Goal: Task Accomplishment & Management: Manage account settings

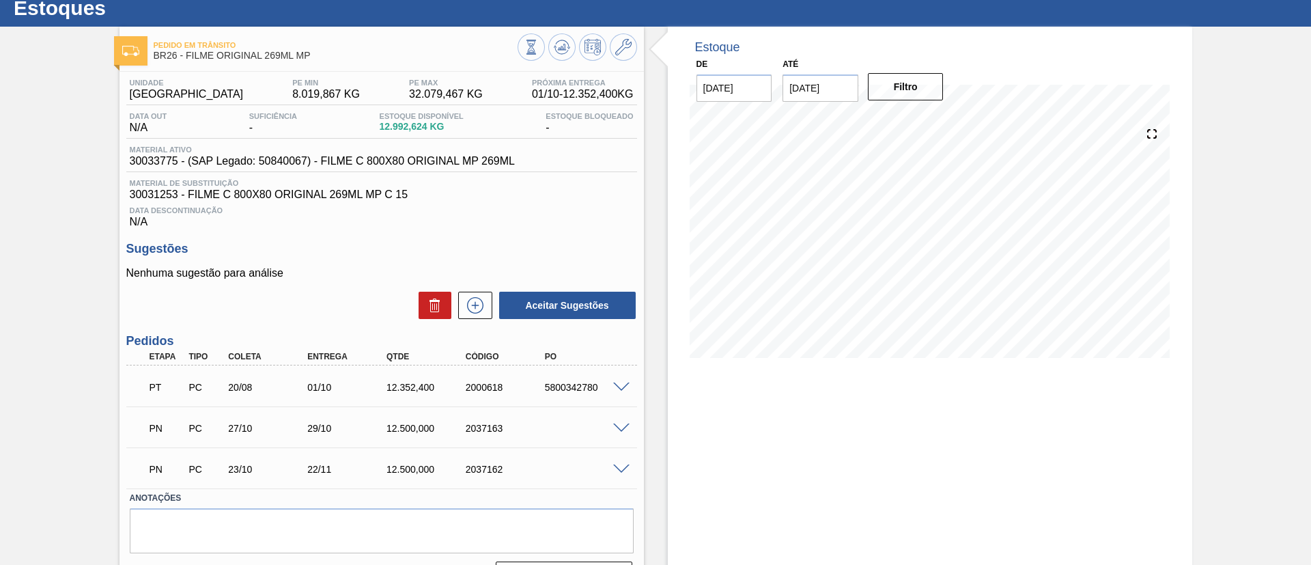
scroll to position [77, 0]
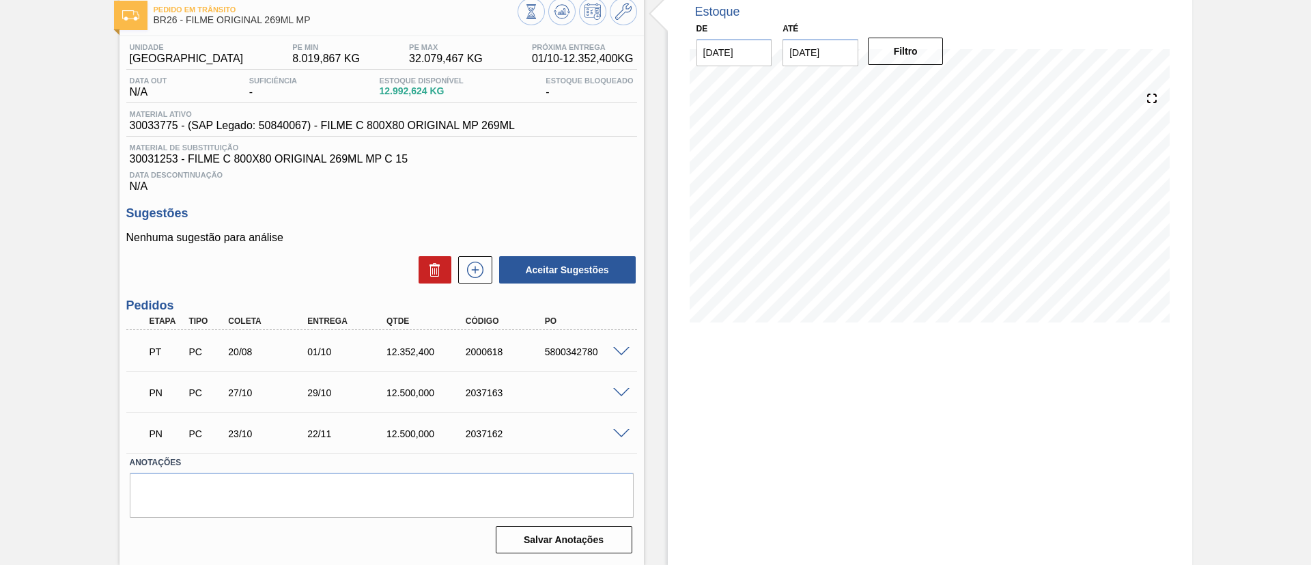
click at [617, 393] on span at bounding box center [621, 393] width 16 height 10
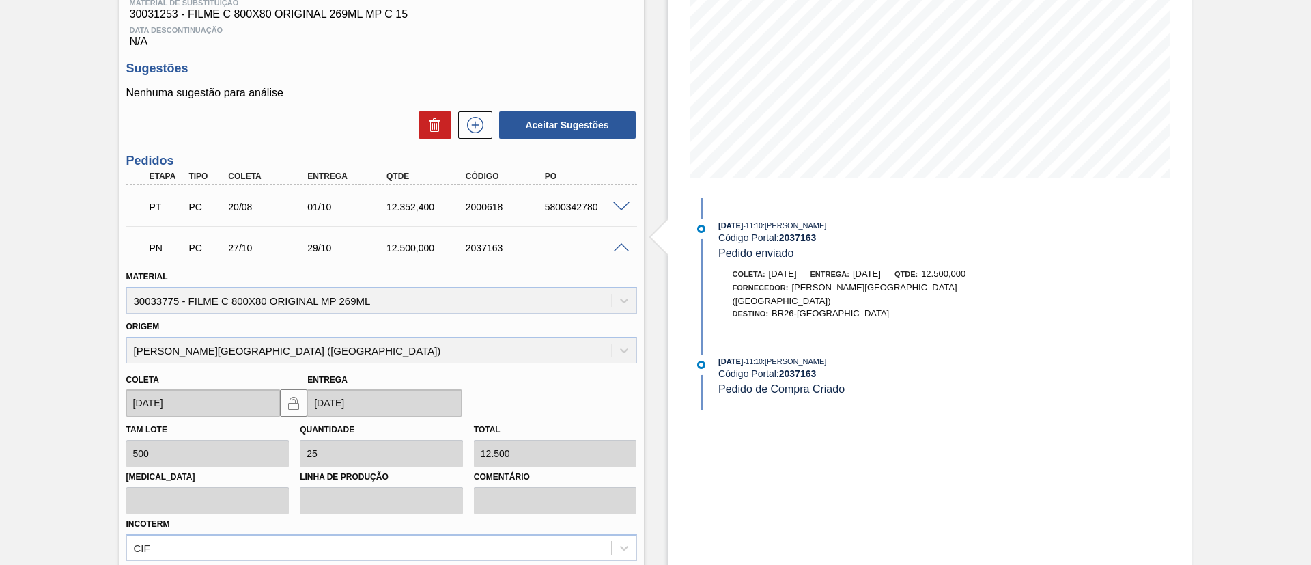
scroll to position [385, 0]
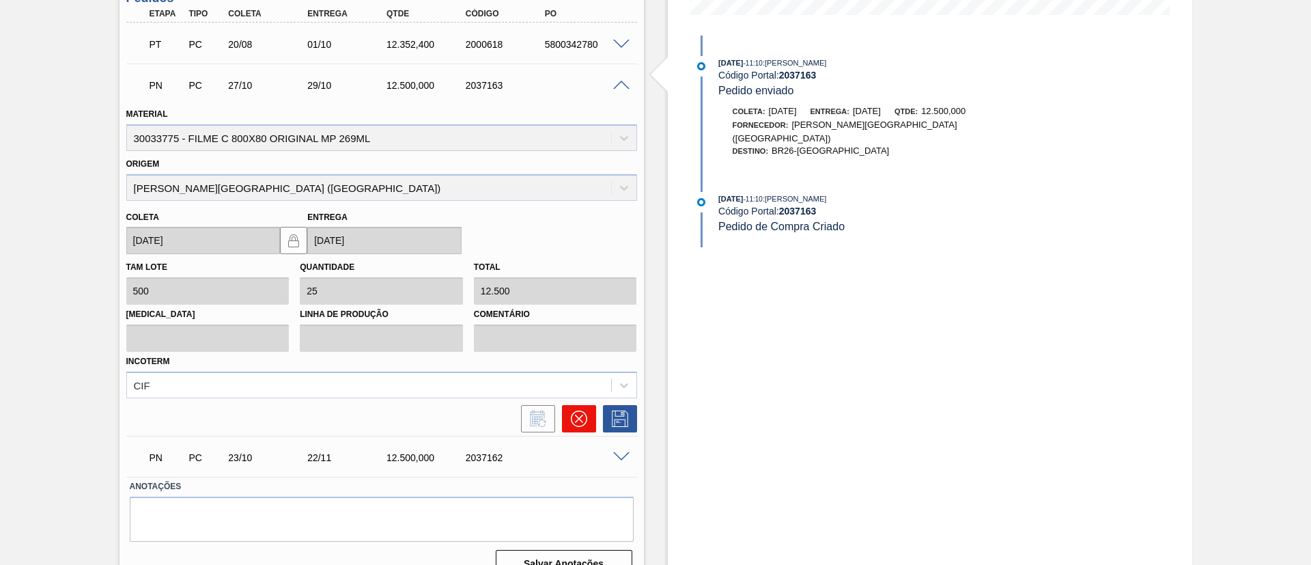
click at [587, 415] on button at bounding box center [579, 418] width 34 height 27
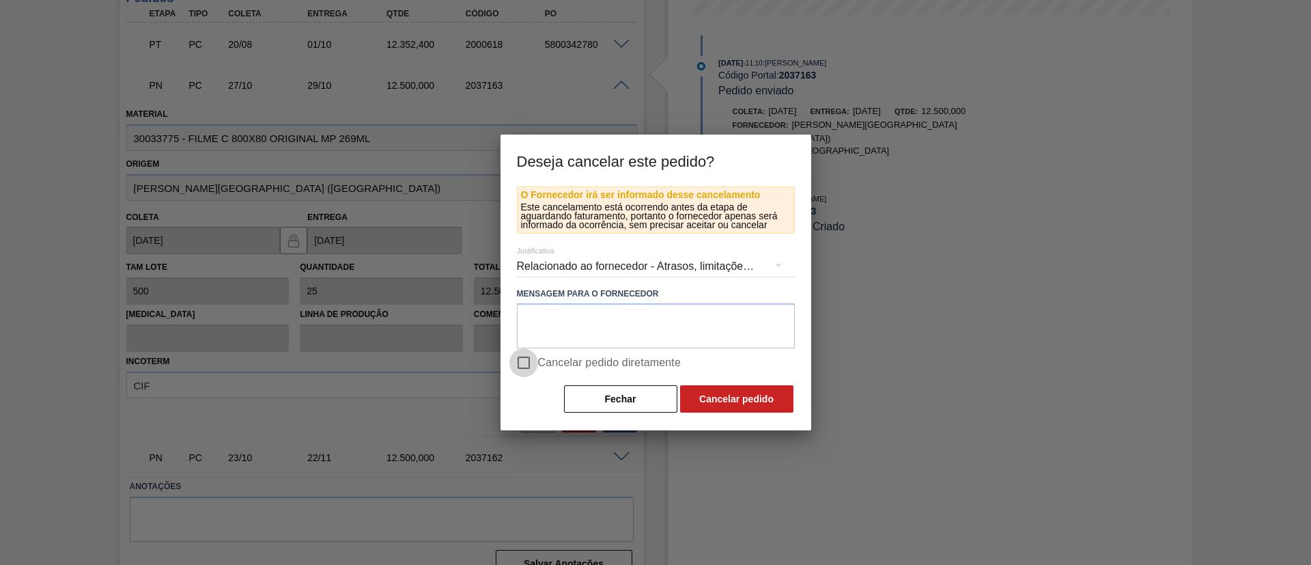
click at [530, 359] on input "Cancelar pedido diretamente" at bounding box center [524, 362] width 29 height 29
checkbox input "true"
click at [710, 409] on button "Cancelar pedido" at bounding box center [736, 398] width 113 height 27
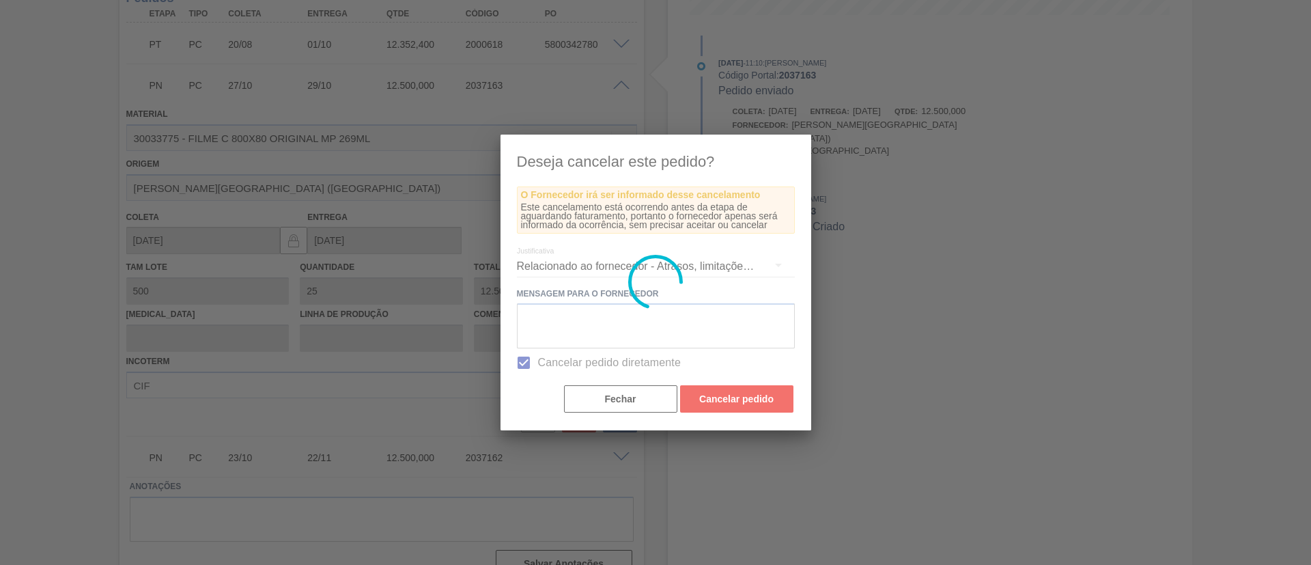
scroll to position [36, 0]
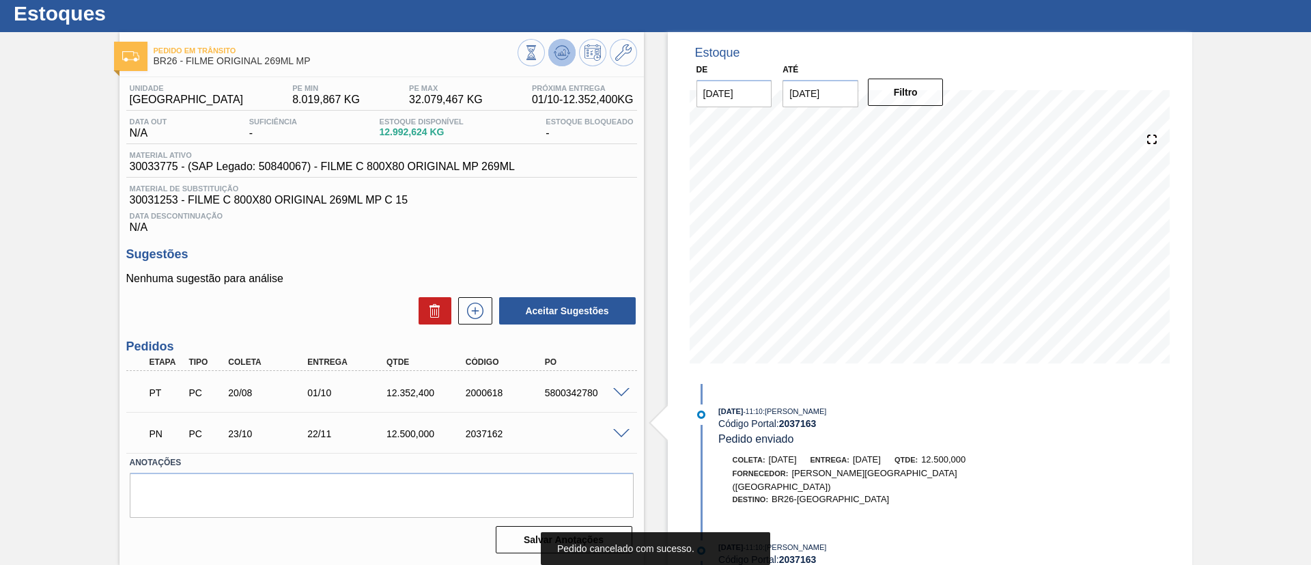
click at [566, 50] on icon at bounding box center [562, 52] width 16 height 16
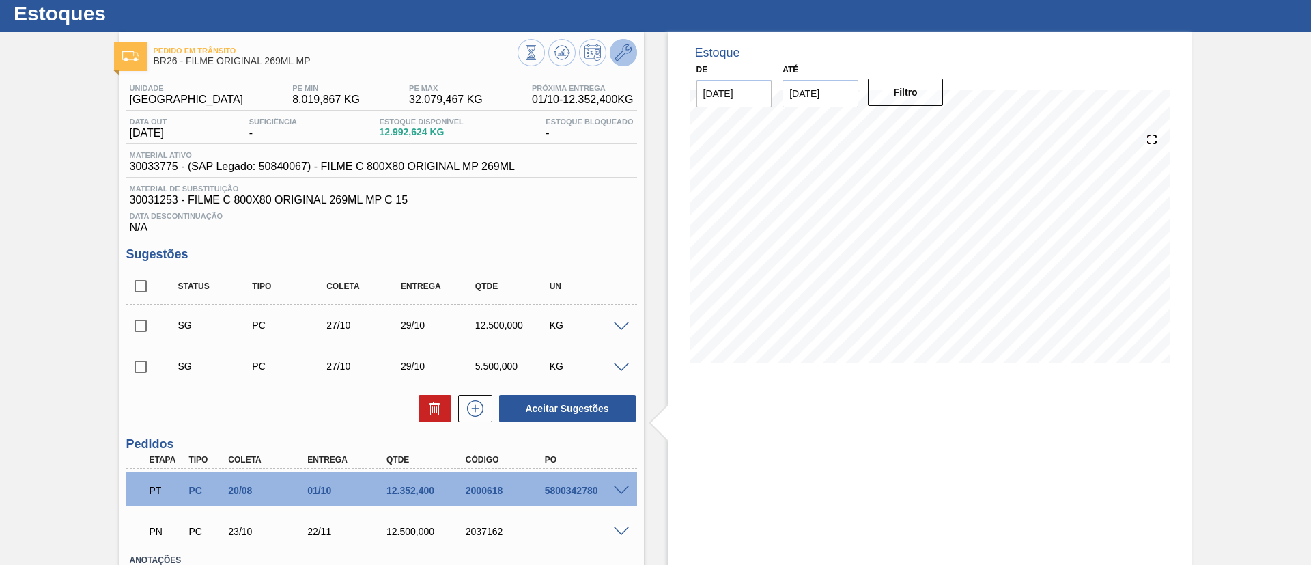
click at [628, 59] on icon at bounding box center [623, 52] width 16 height 16
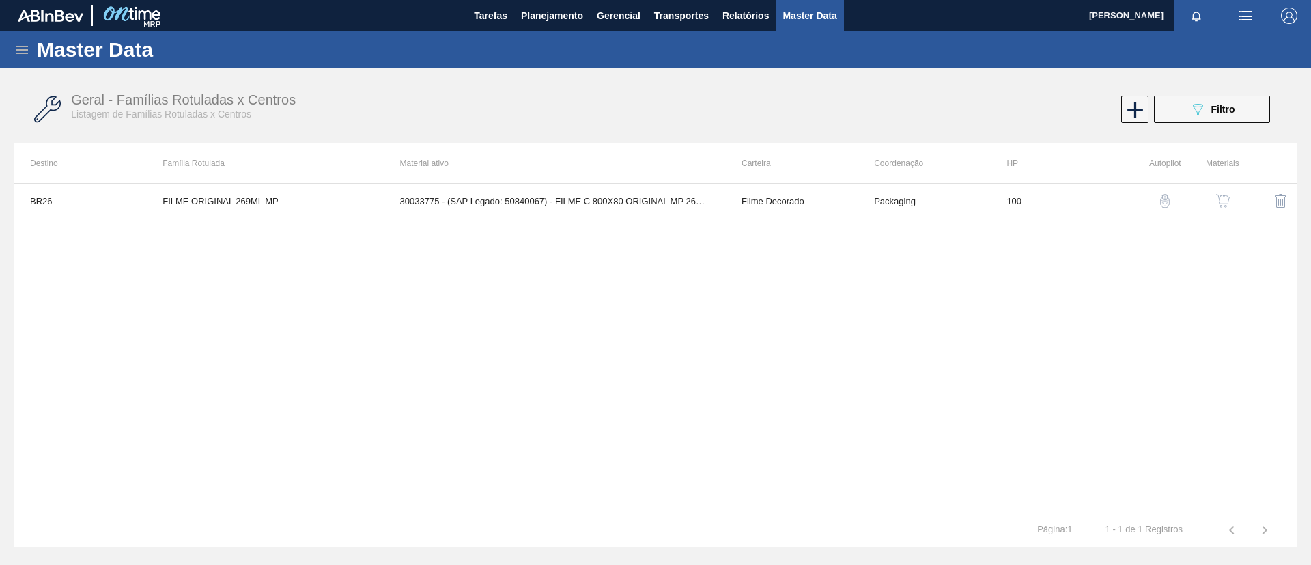
click at [1223, 206] on img "button" at bounding box center [1223, 201] width 14 height 14
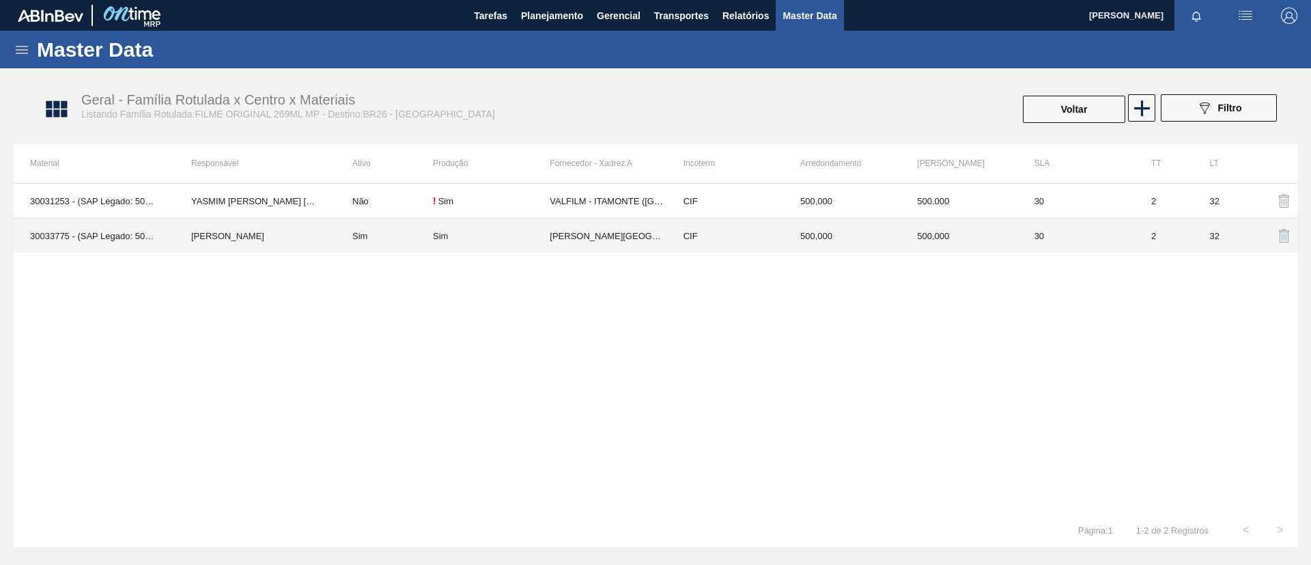
click at [474, 242] on td "Sim" at bounding box center [491, 236] width 117 height 35
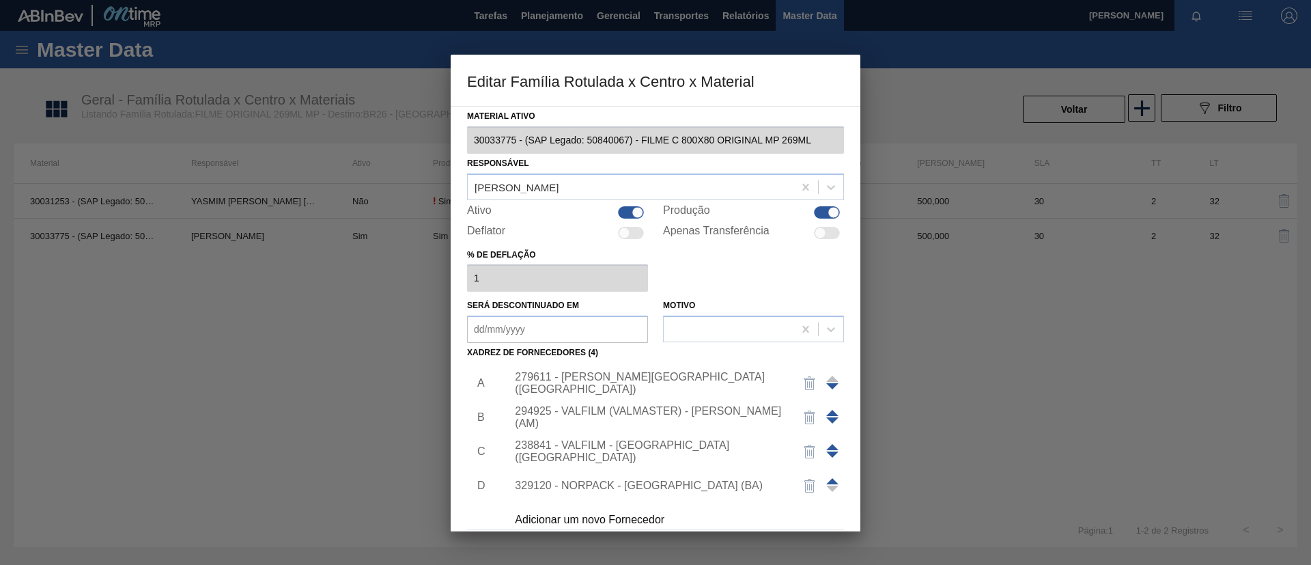
click at [833, 412] on span at bounding box center [832, 413] width 12 height 6
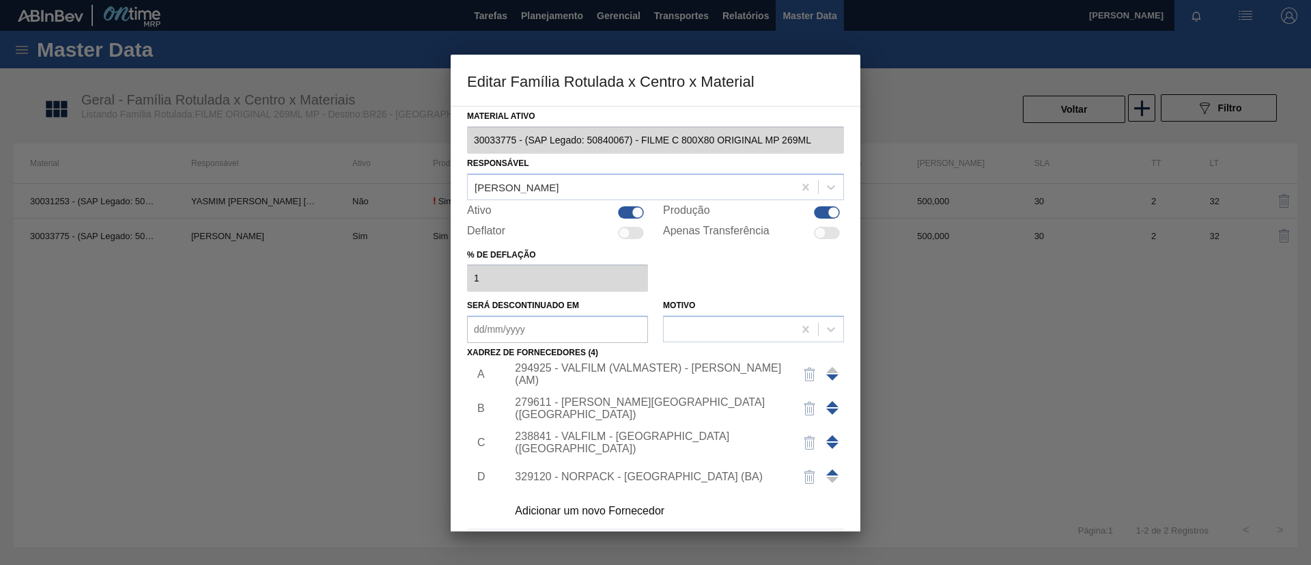
scroll to position [14, 0]
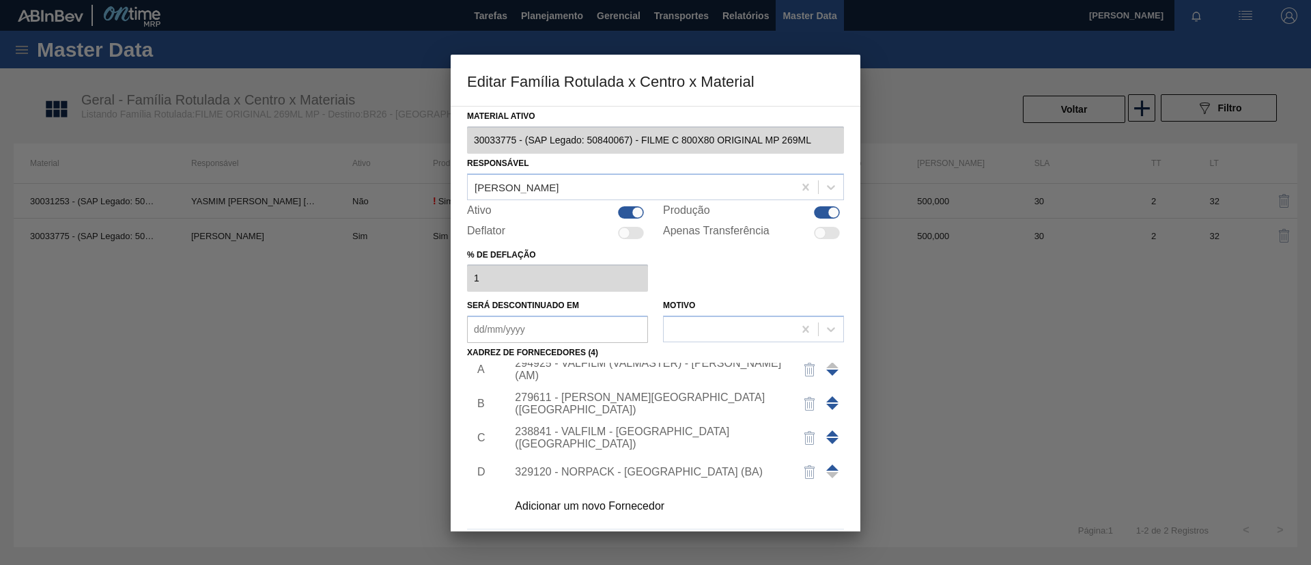
click at [829, 433] on span at bounding box center [832, 433] width 12 height 6
click at [826, 397] on span at bounding box center [832, 399] width 12 height 6
click at [690, 371] on div "238841 - VALFILM - [GEOGRAPHIC_DATA] ([GEOGRAPHIC_DATA])" at bounding box center [649, 369] width 268 height 25
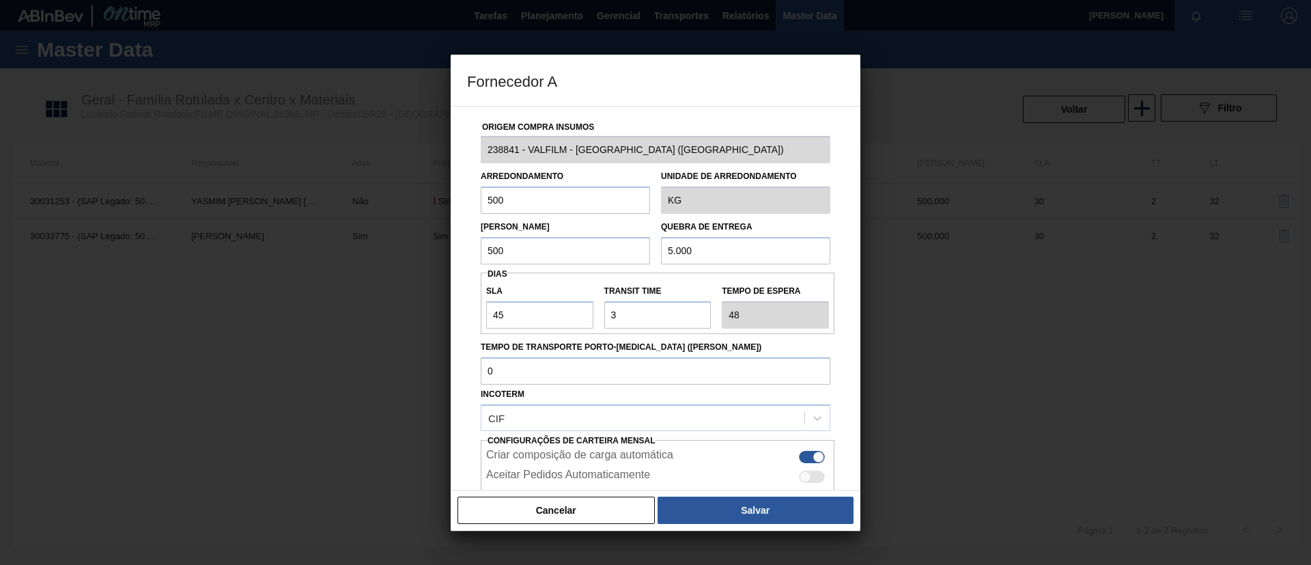
click at [748, 493] on div "Cancelar Salvar" at bounding box center [656, 510] width 410 height 41
drag, startPoint x: 563, startPoint y: 321, endPoint x: 443, endPoint y: 307, distance: 120.3
click at [443, 307] on div "Fornecedor A Origem Compra Insumos 238841 - VALFILM - [GEOGRAPHIC_DATA] ([GEOGR…" at bounding box center [655, 282] width 1311 height 565
type input "3"
type input "6"
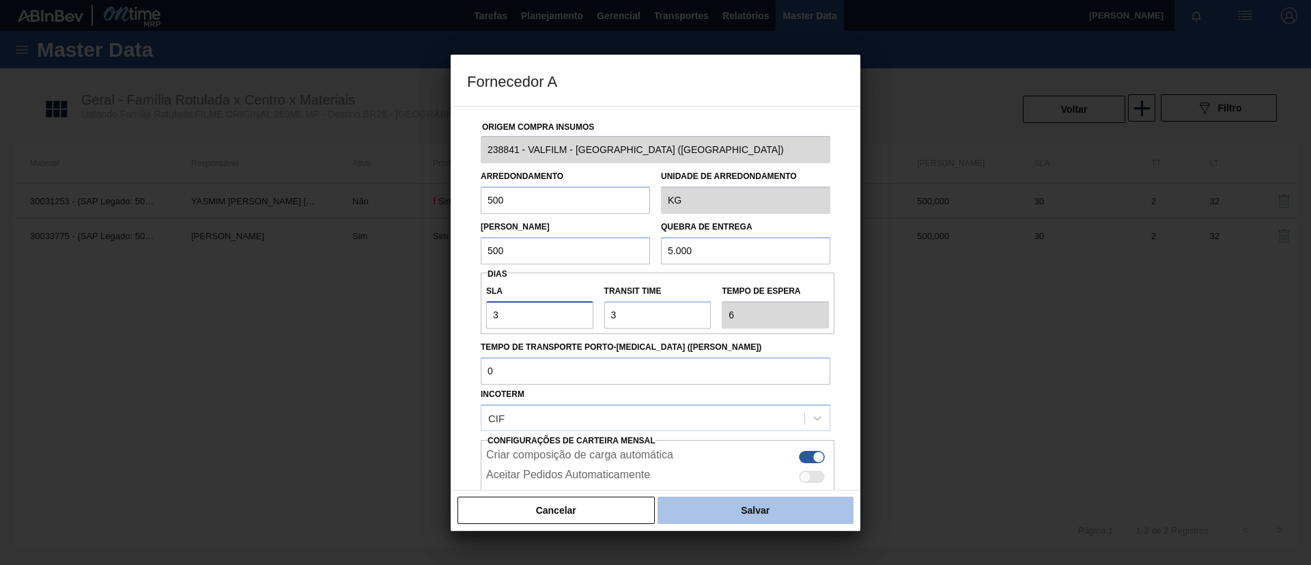
type input "30"
type input "33"
type input "30"
click at [779, 521] on button "Salvar" at bounding box center [756, 510] width 196 height 27
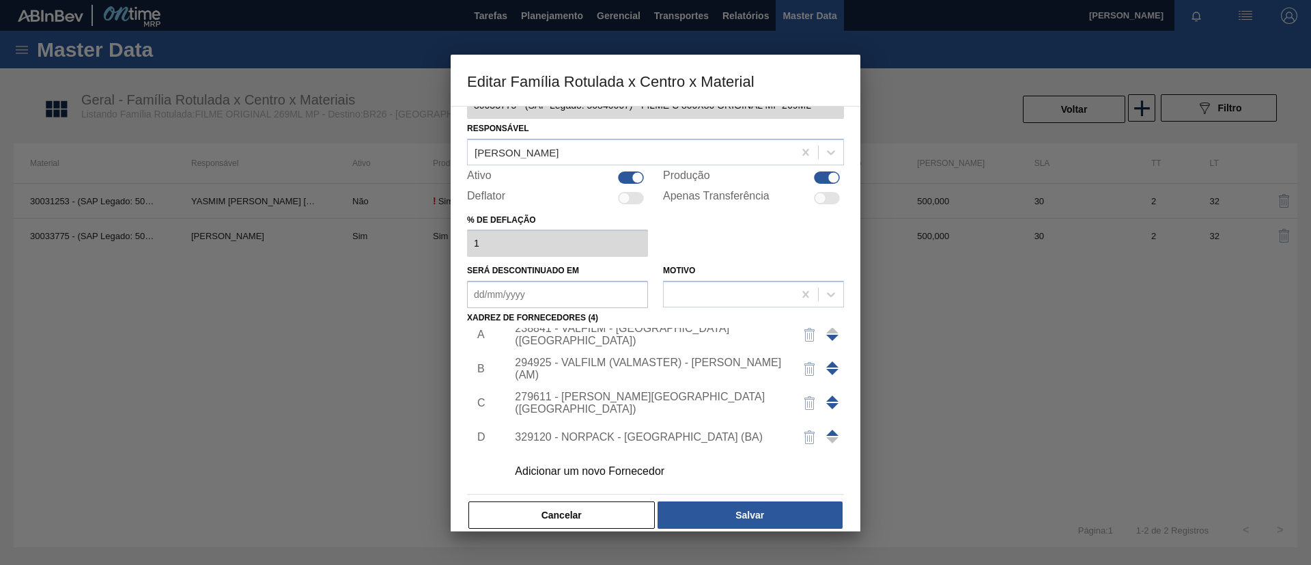
scroll to position [51, 0]
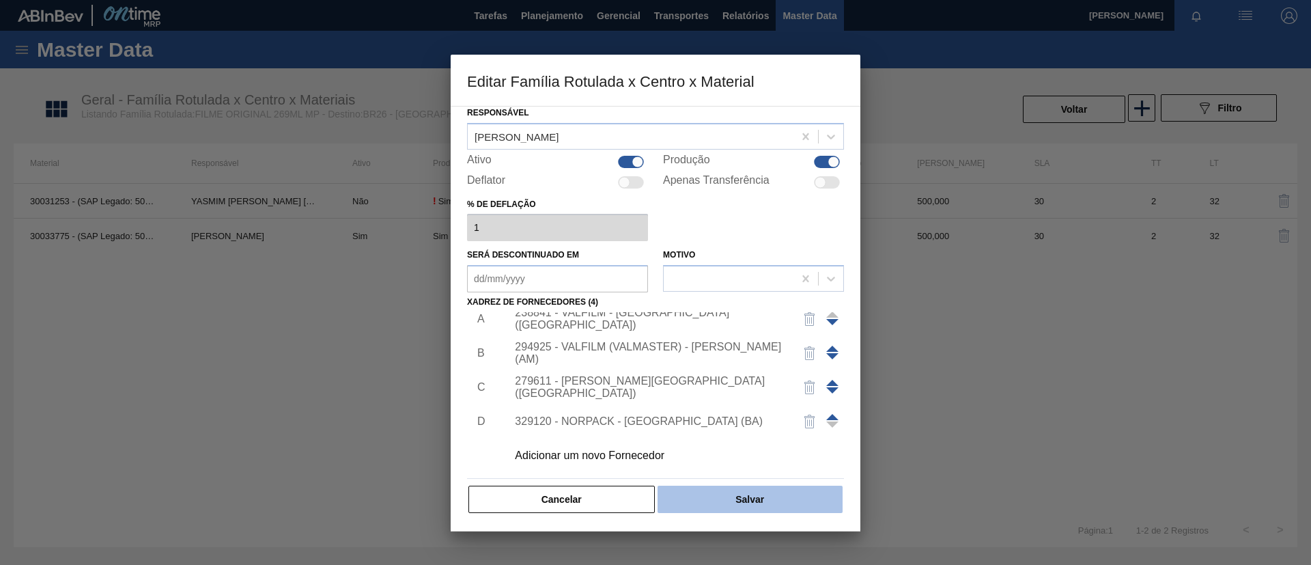
click at [764, 498] on button "Salvar" at bounding box center [750, 499] width 185 height 27
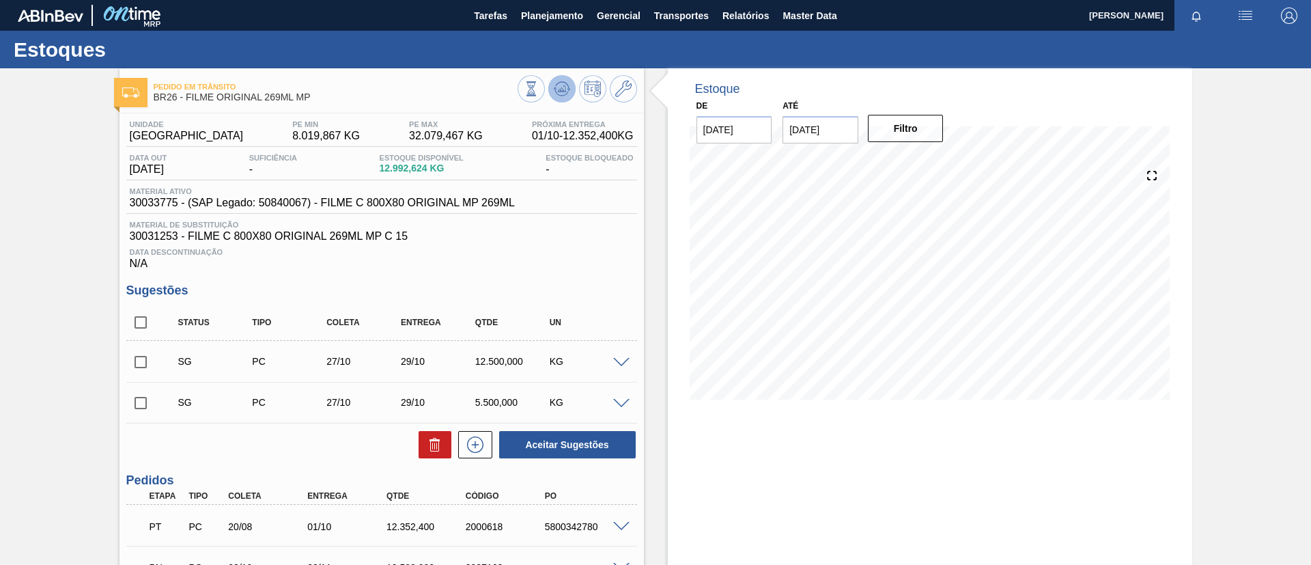
click at [568, 95] on icon at bounding box center [562, 89] width 16 height 16
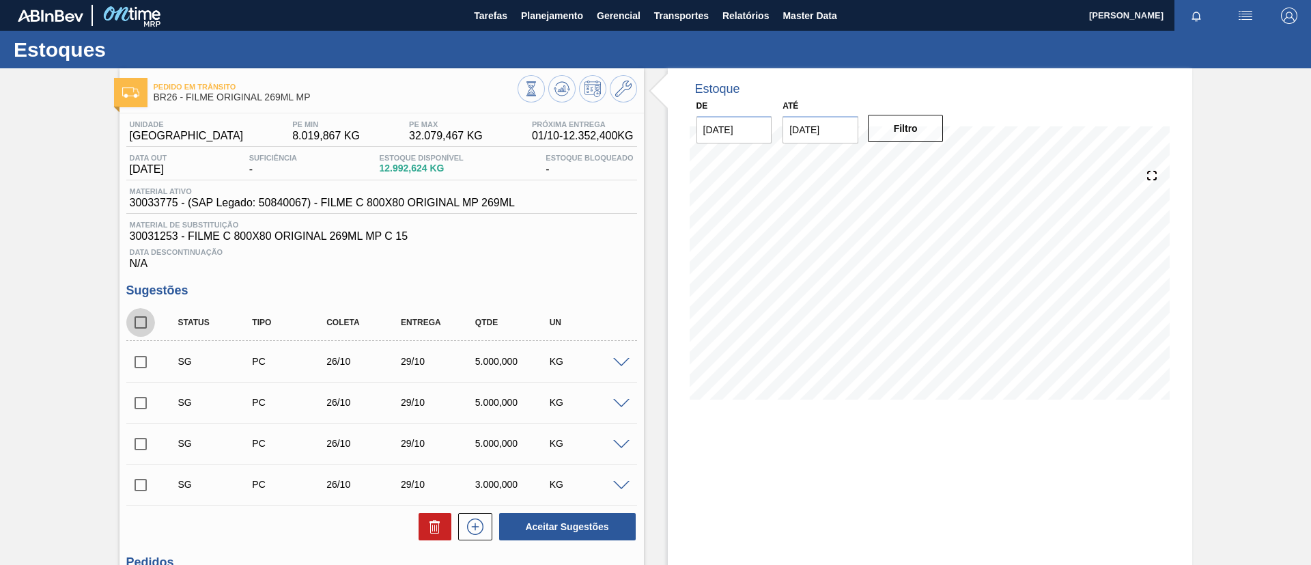
click at [134, 324] on input "checkbox" at bounding box center [140, 322] width 29 height 29
checkbox input "true"
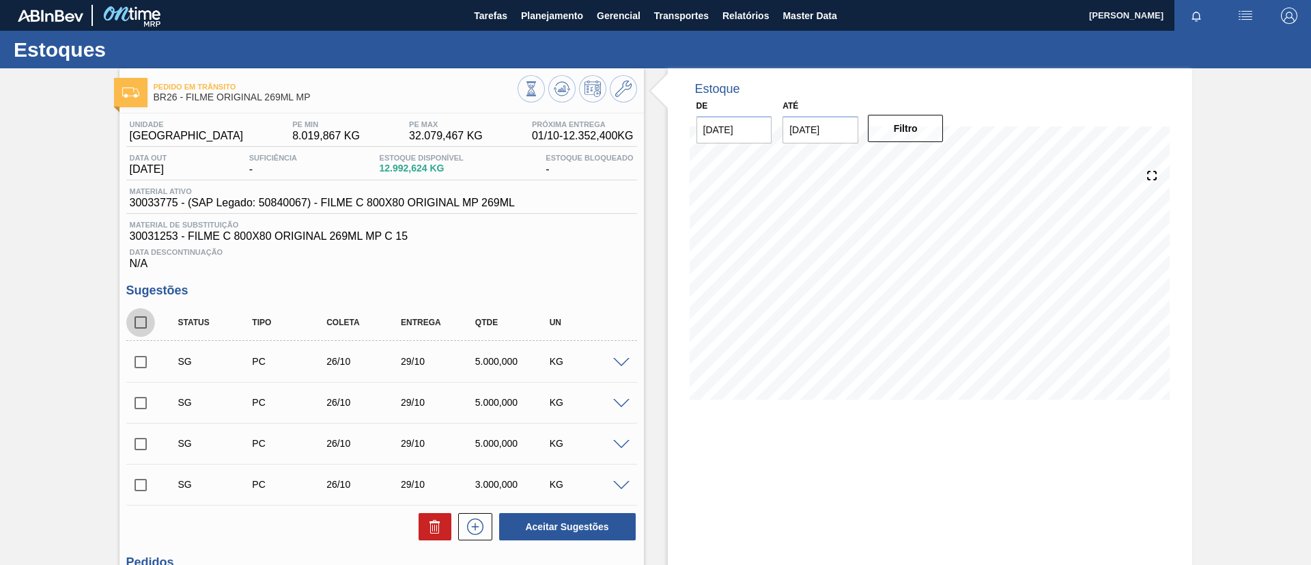
checkbox input "true"
click at [421, 513] on button at bounding box center [435, 526] width 33 height 27
checkbox input "false"
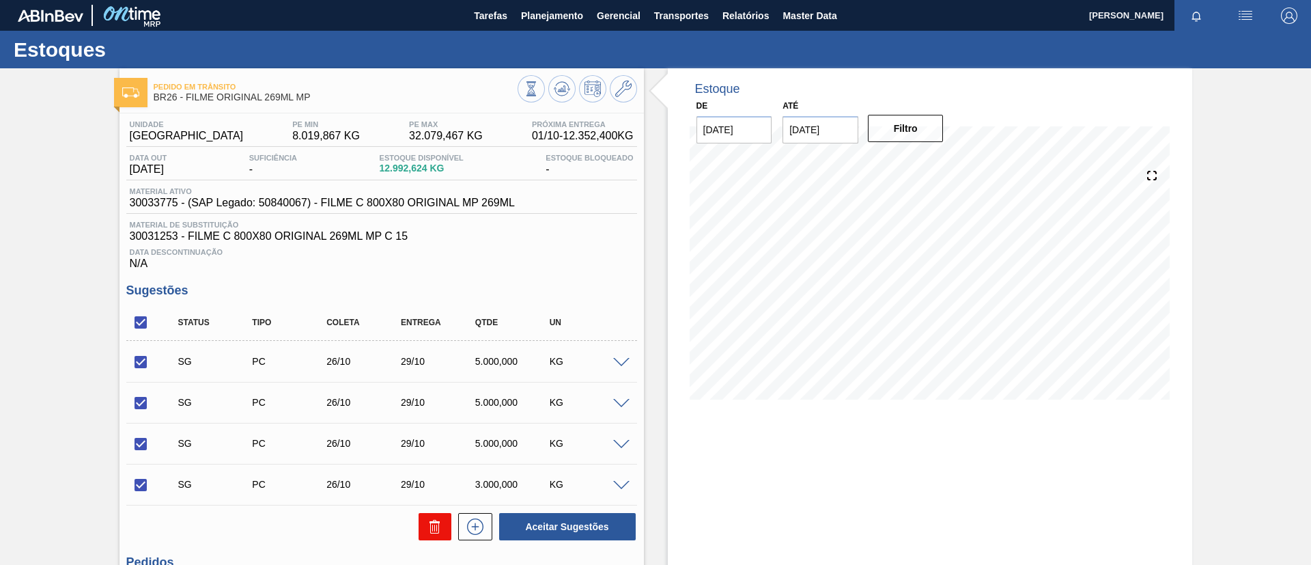
checkbox input "false"
drag, startPoint x: 132, startPoint y: 320, endPoint x: 234, endPoint y: 336, distance: 103.6
click at [132, 320] on input "checkbox" at bounding box center [140, 322] width 29 height 29
checkbox input "true"
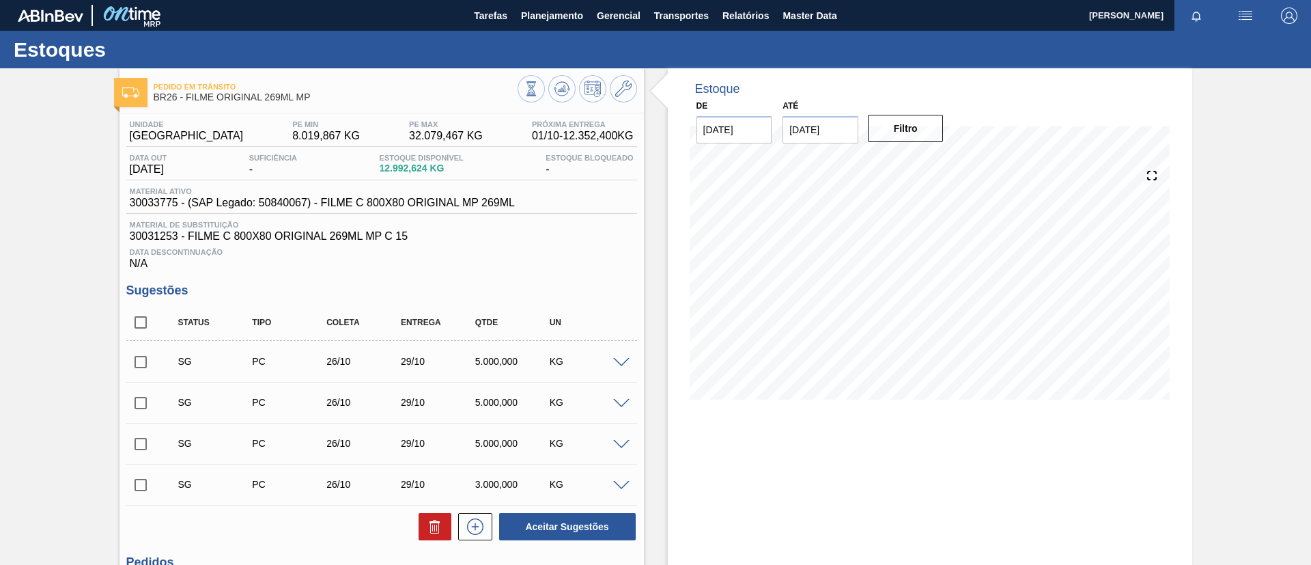
checkbox input "true"
click at [433, 520] on icon at bounding box center [434, 521] width 3 height 2
checkbox input "false"
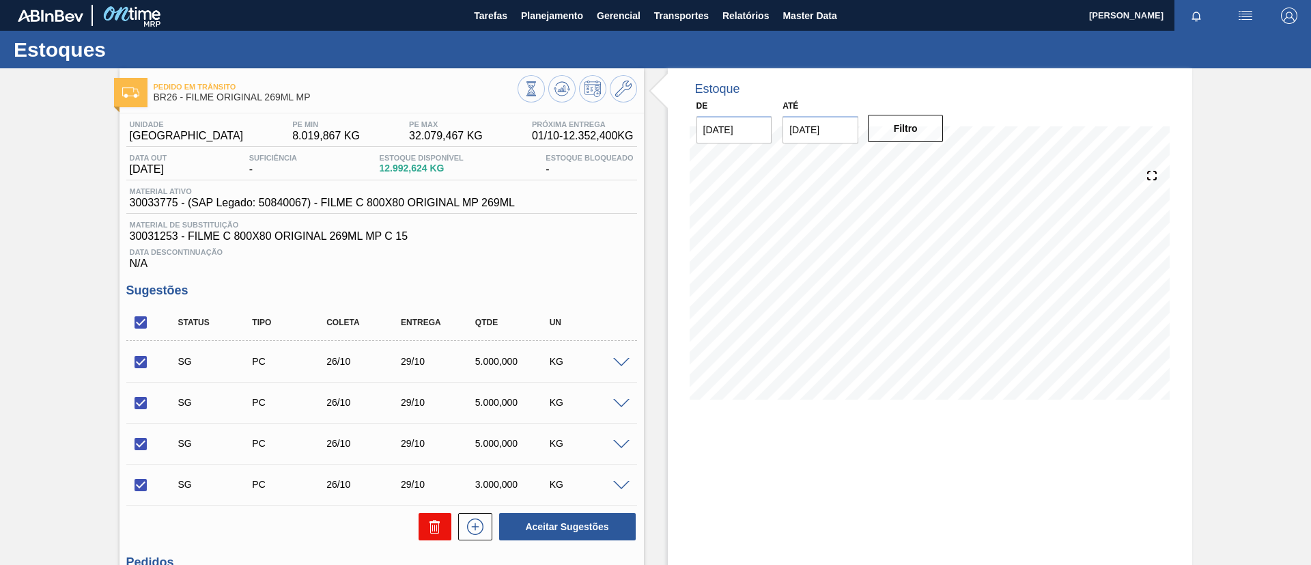
checkbox input "false"
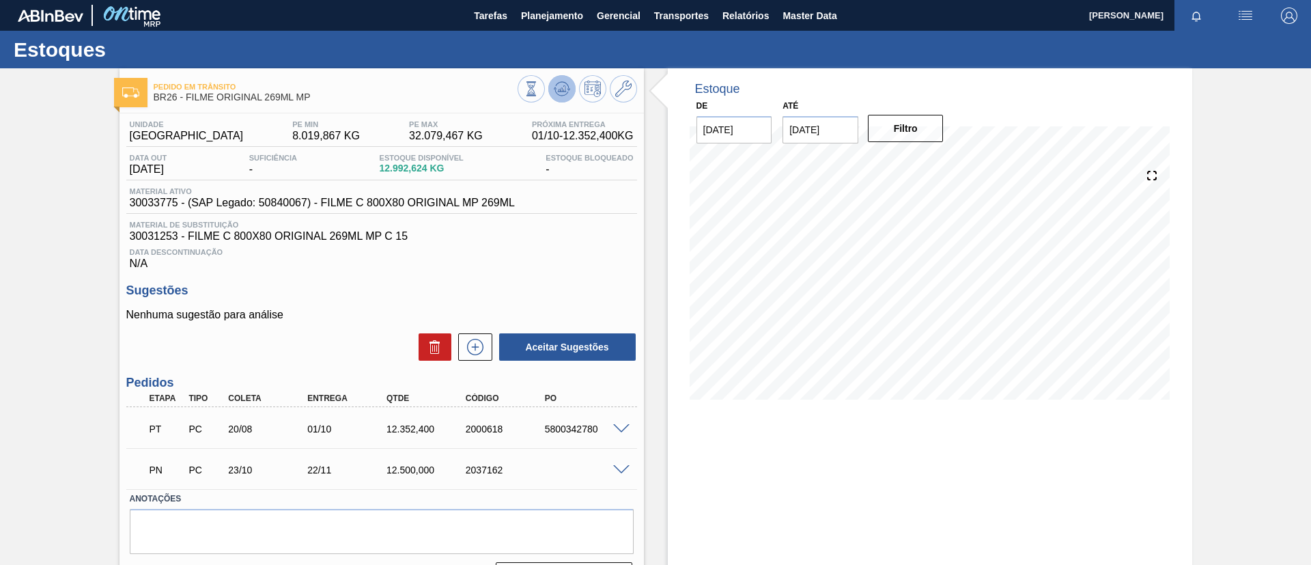
click at [572, 83] on button at bounding box center [561, 88] width 27 height 27
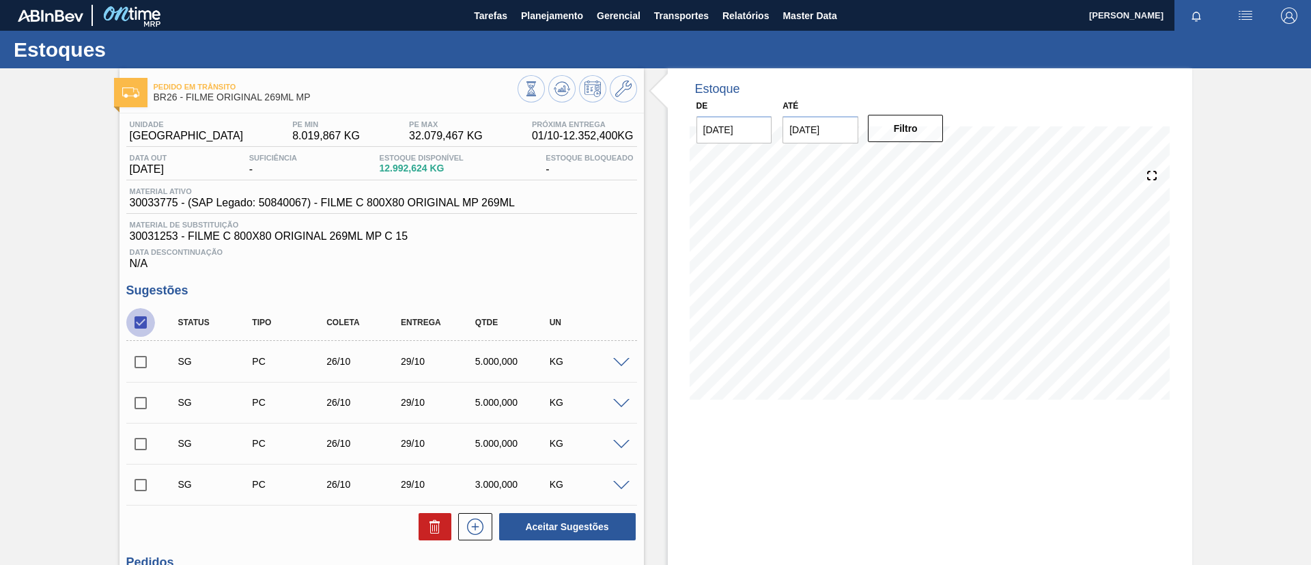
click at [132, 313] on input "checkbox" at bounding box center [140, 322] width 29 height 29
checkbox input "false"
click at [140, 357] on input "checkbox" at bounding box center [140, 362] width 29 height 29
checkbox input "true"
click at [607, 514] on button "Aceitar Sugestões" at bounding box center [567, 526] width 137 height 27
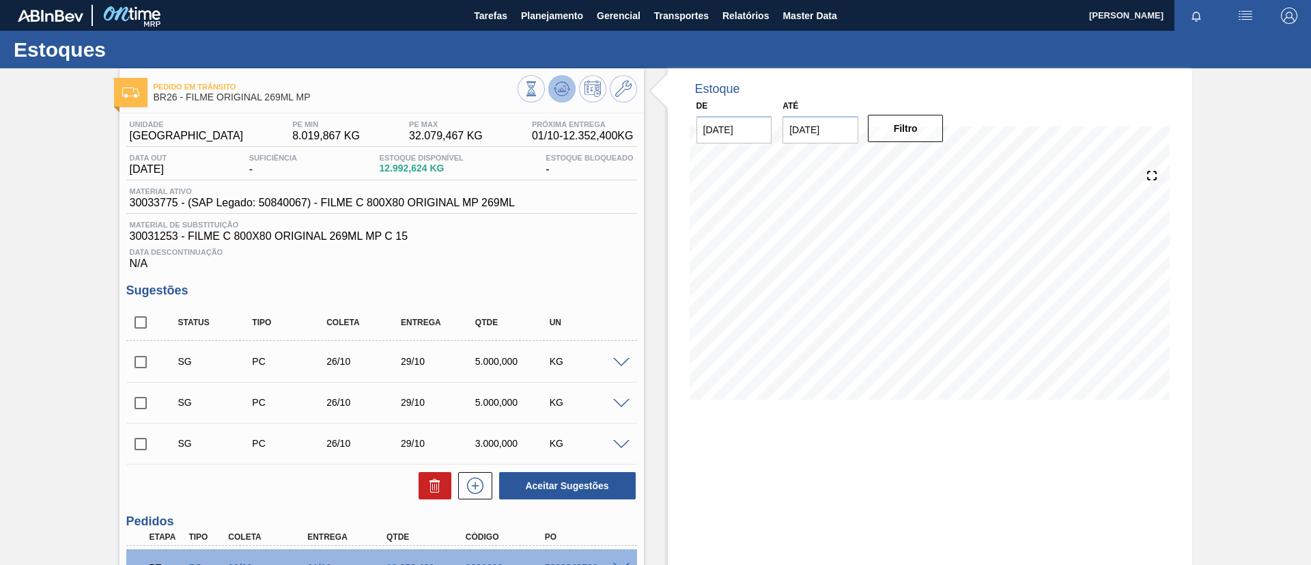
click at [557, 87] on icon at bounding box center [562, 89] width 16 height 16
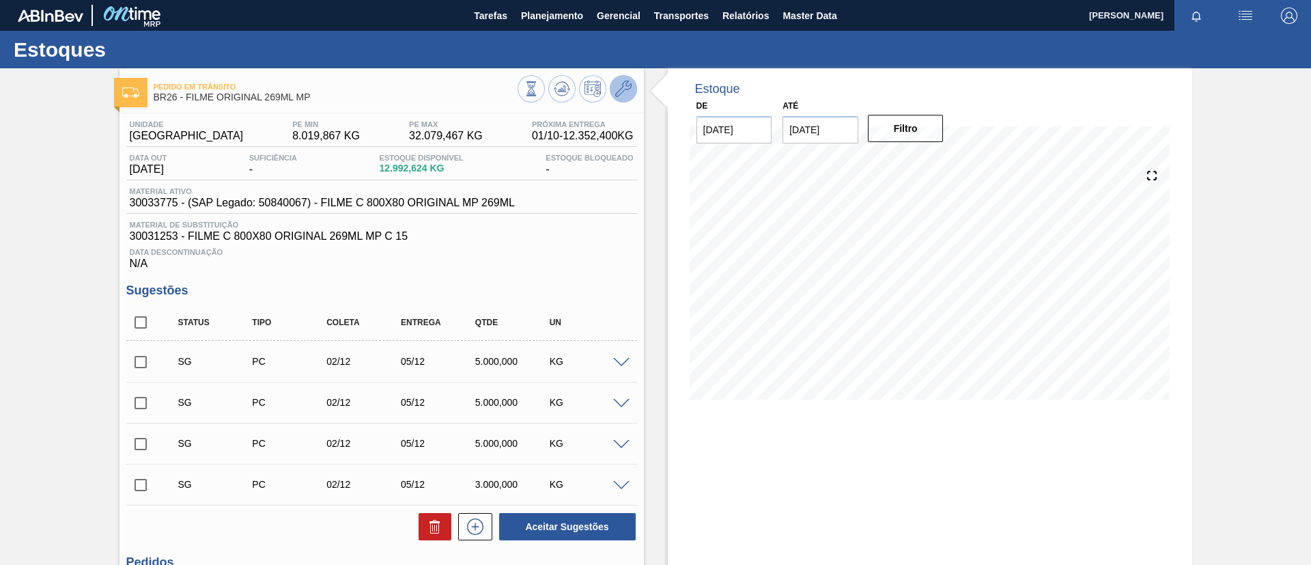
click at [634, 94] on button at bounding box center [623, 88] width 27 height 27
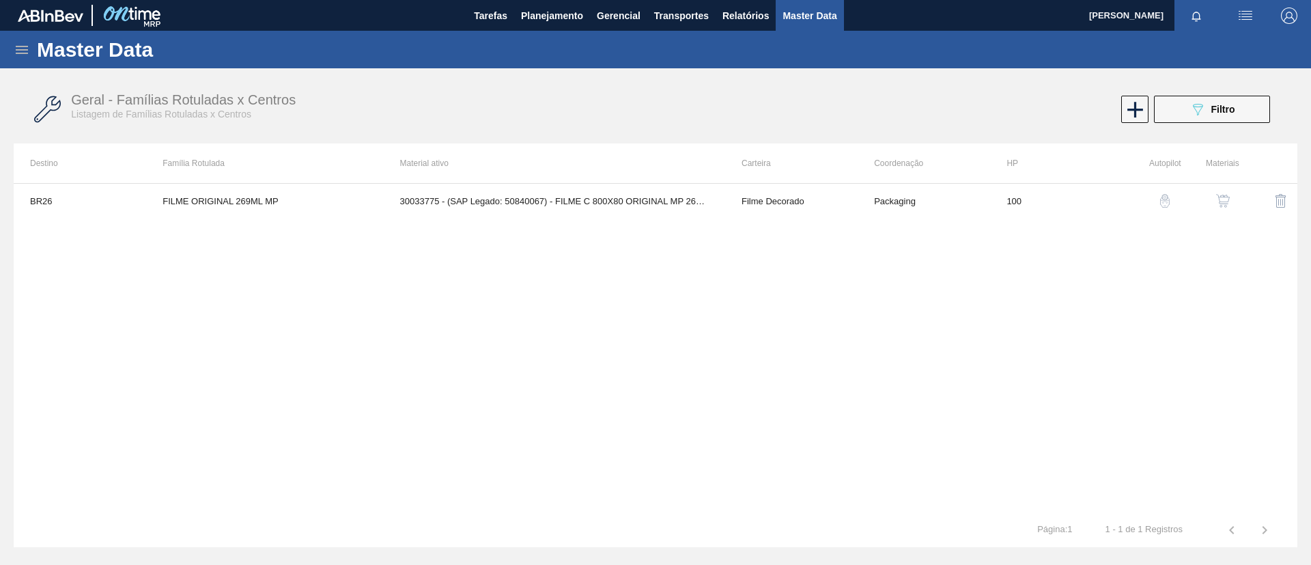
click at [1219, 206] on img "button" at bounding box center [1223, 201] width 14 height 14
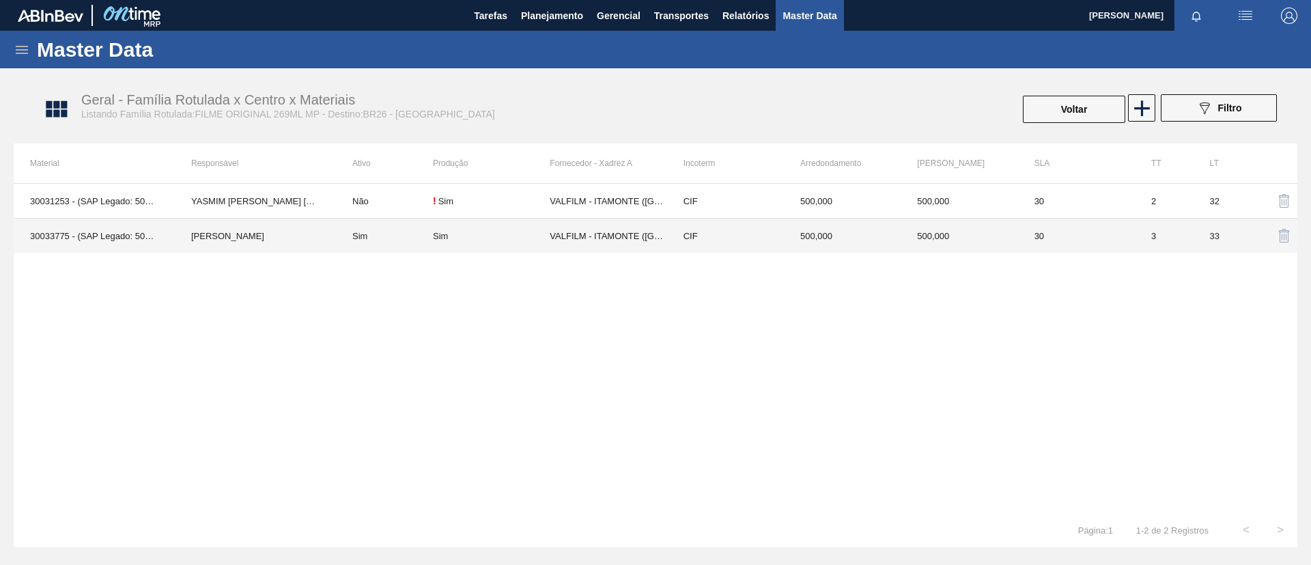
click at [482, 248] on td "Sim" at bounding box center [491, 236] width 117 height 35
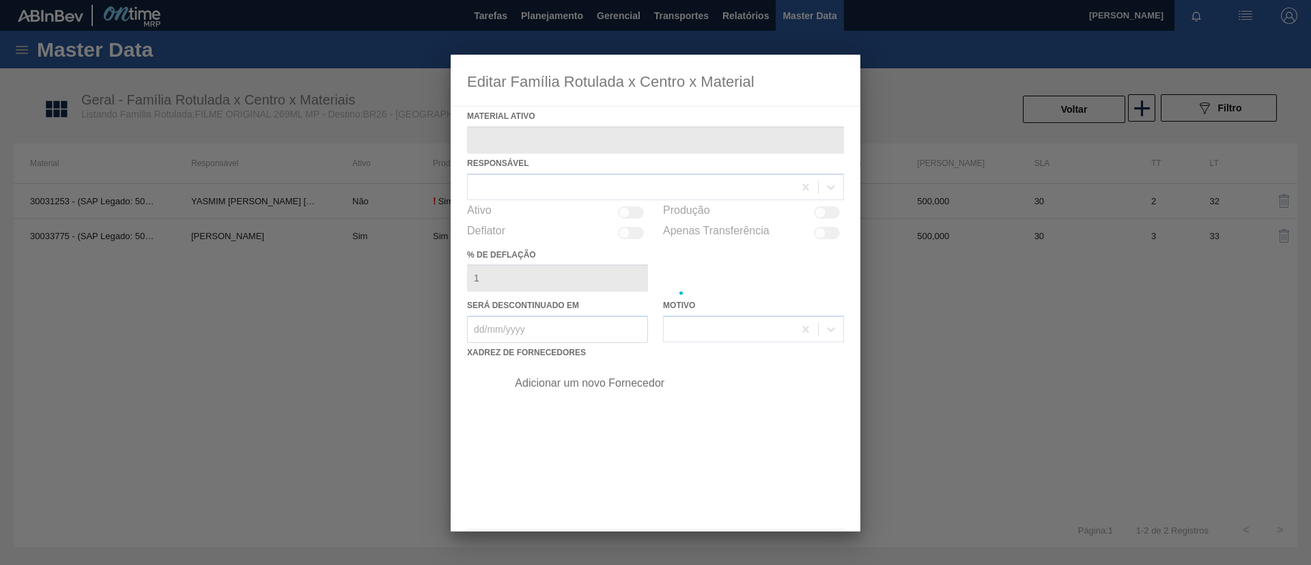
type ativo "30033775 - (SAP Legado: 50840067) - FILME C 800X80 ORIGINAL MP 269ML"
checkbox input "true"
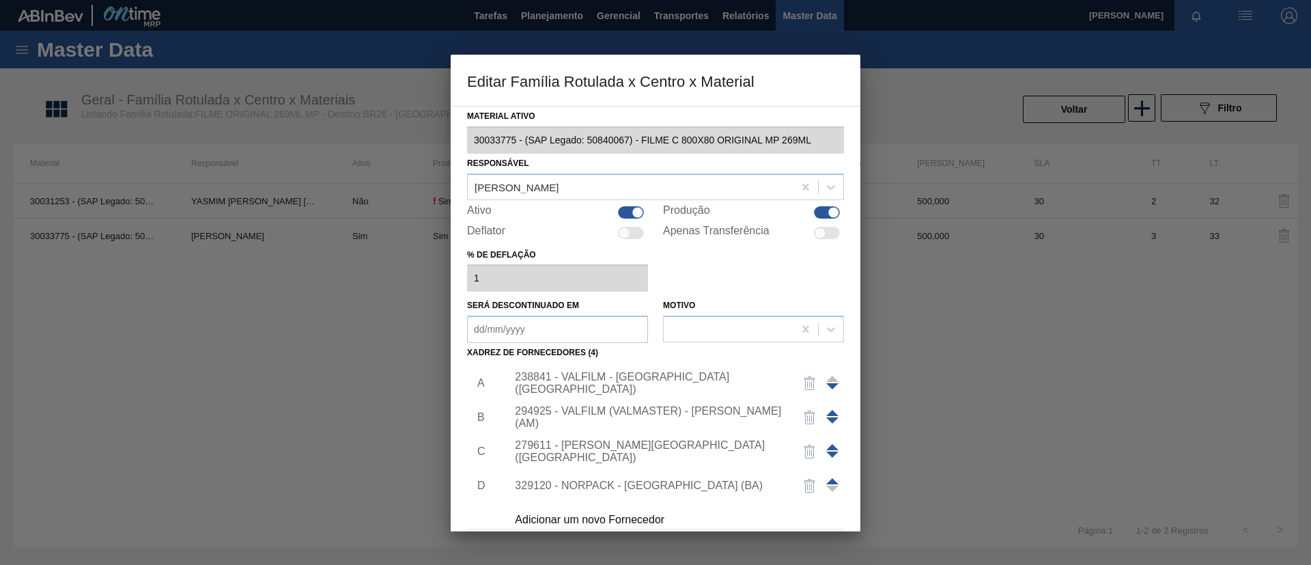
click at [826, 417] on span at bounding box center [832, 420] width 12 height 6
click at [832, 447] on span at bounding box center [832, 447] width 12 height 6
click at [831, 414] on span at bounding box center [832, 413] width 12 height 6
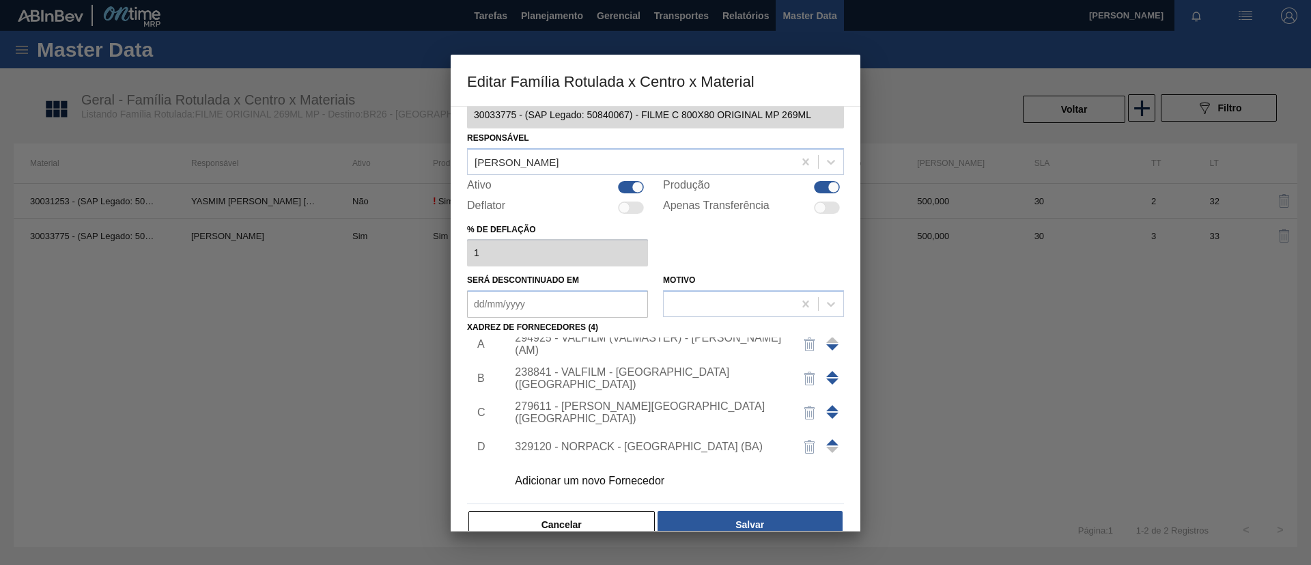
scroll to position [51, 0]
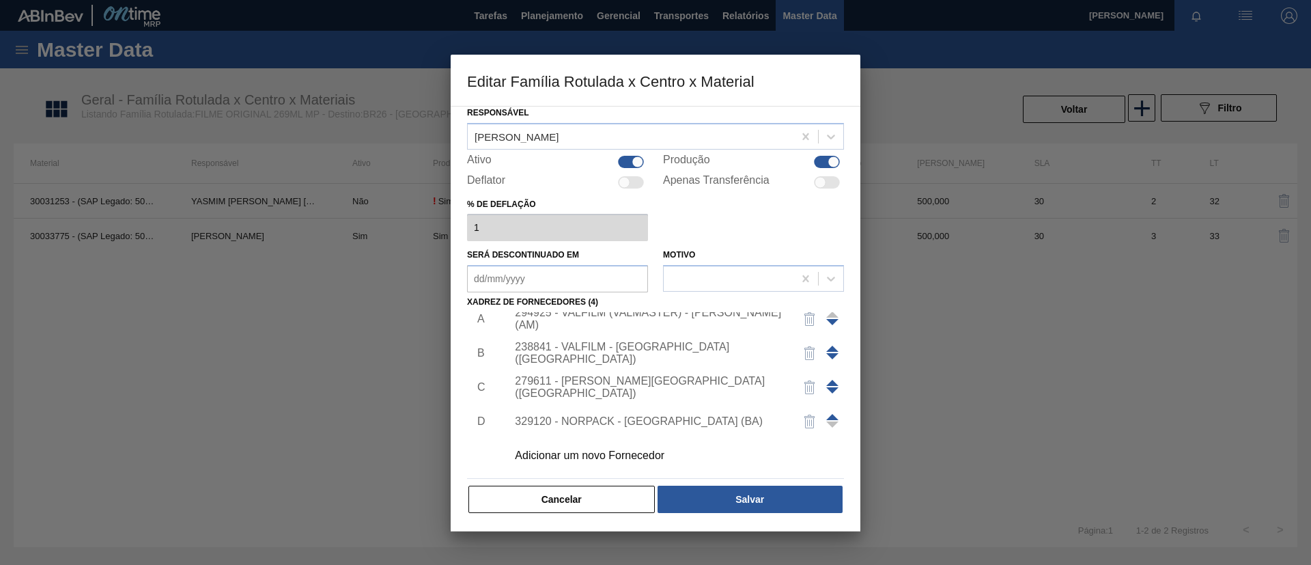
click at [810, 505] on button "Salvar" at bounding box center [750, 499] width 185 height 27
